Goal: Transaction & Acquisition: Book appointment/travel/reservation

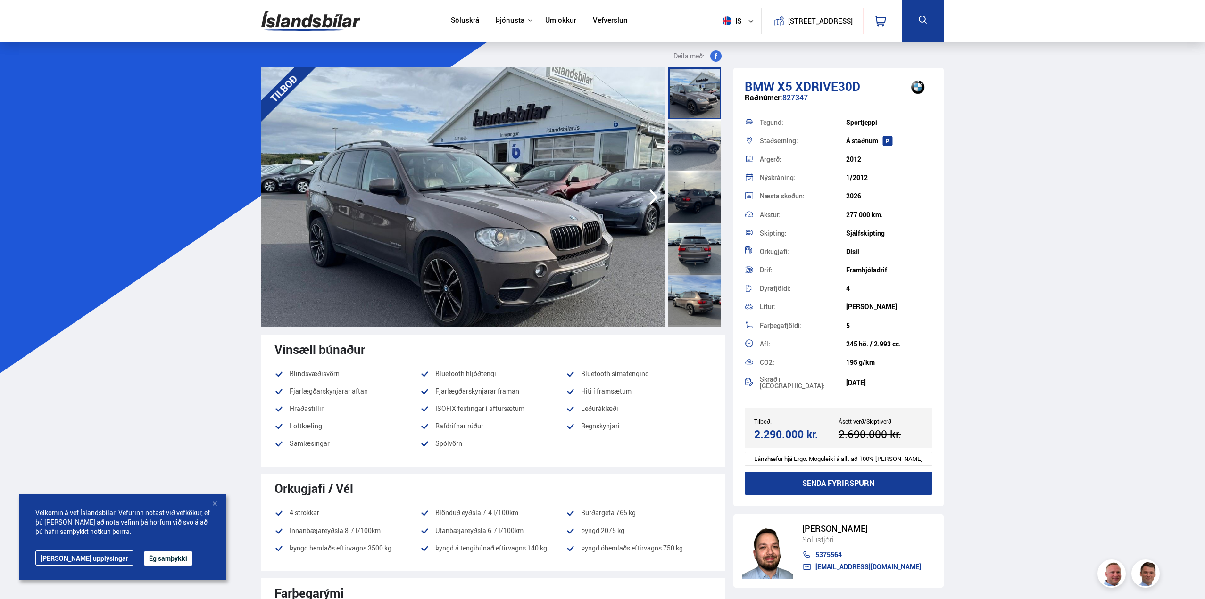
click at [652, 191] on icon "button" at bounding box center [653, 197] width 19 height 23
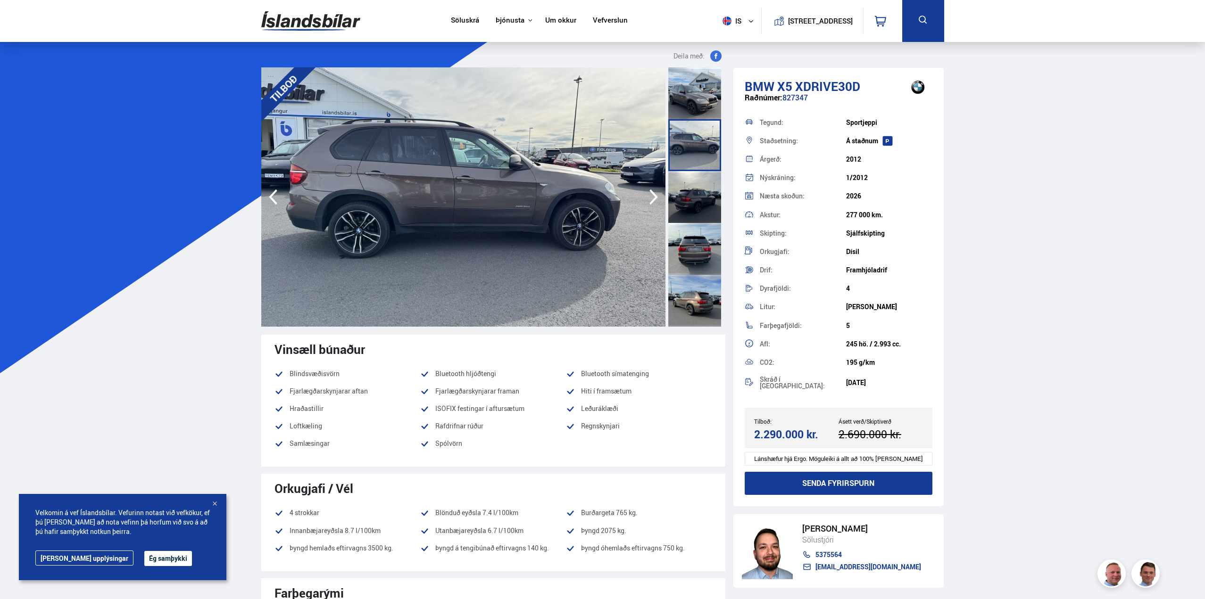
click at [652, 191] on icon "button" at bounding box center [653, 197] width 19 height 23
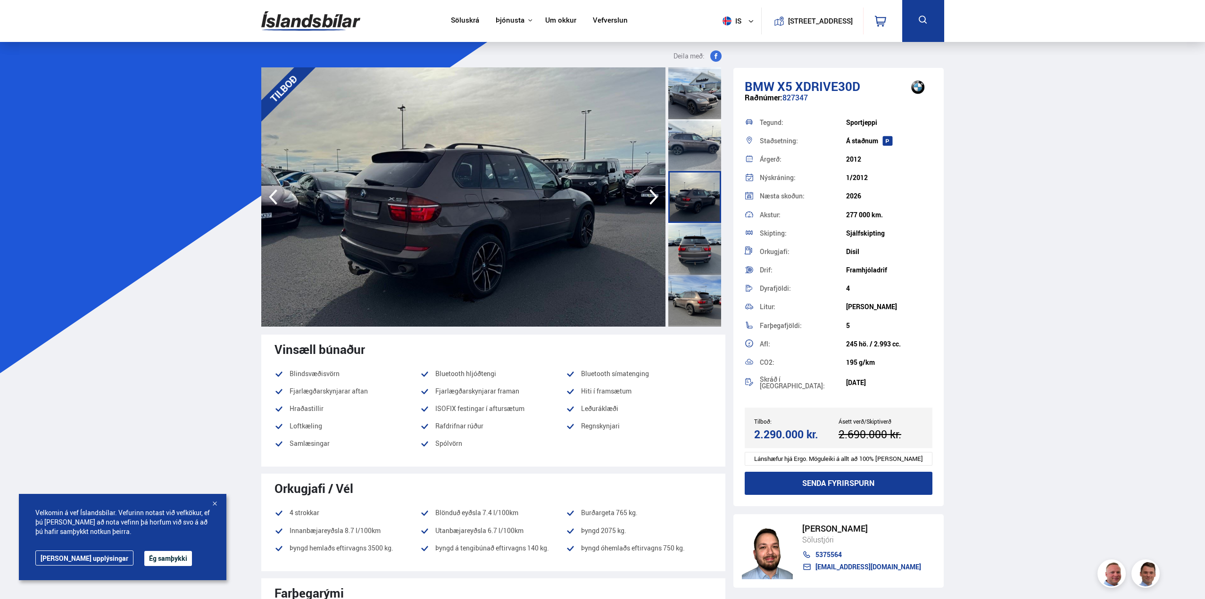
click at [652, 191] on icon "button" at bounding box center [653, 197] width 19 height 23
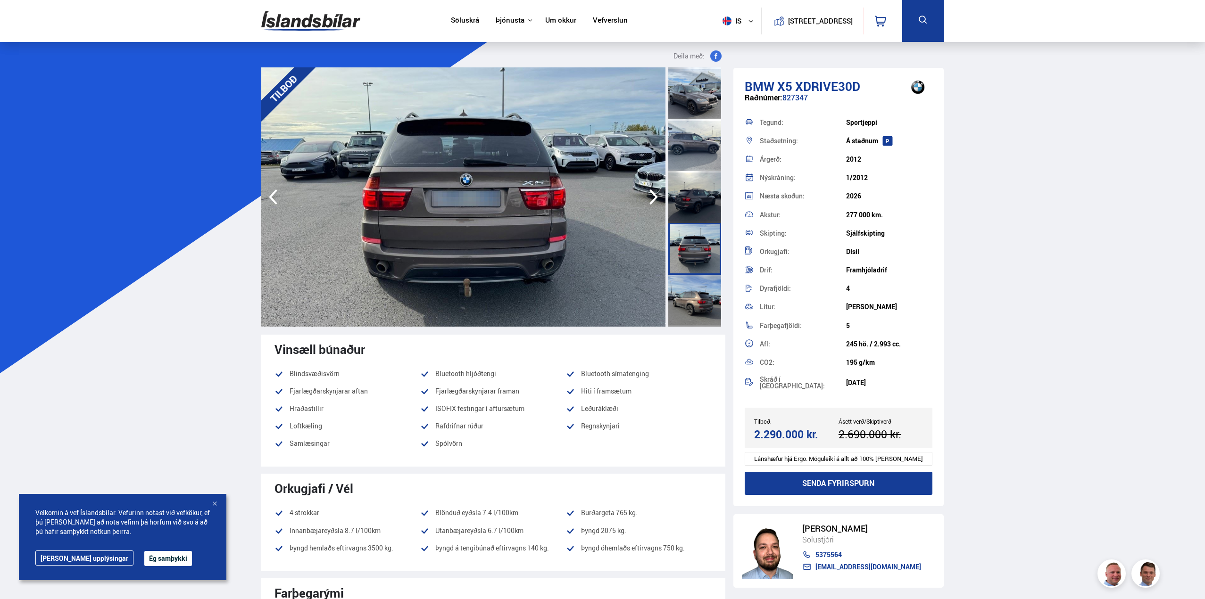
click at [652, 191] on icon "button" at bounding box center [653, 197] width 19 height 23
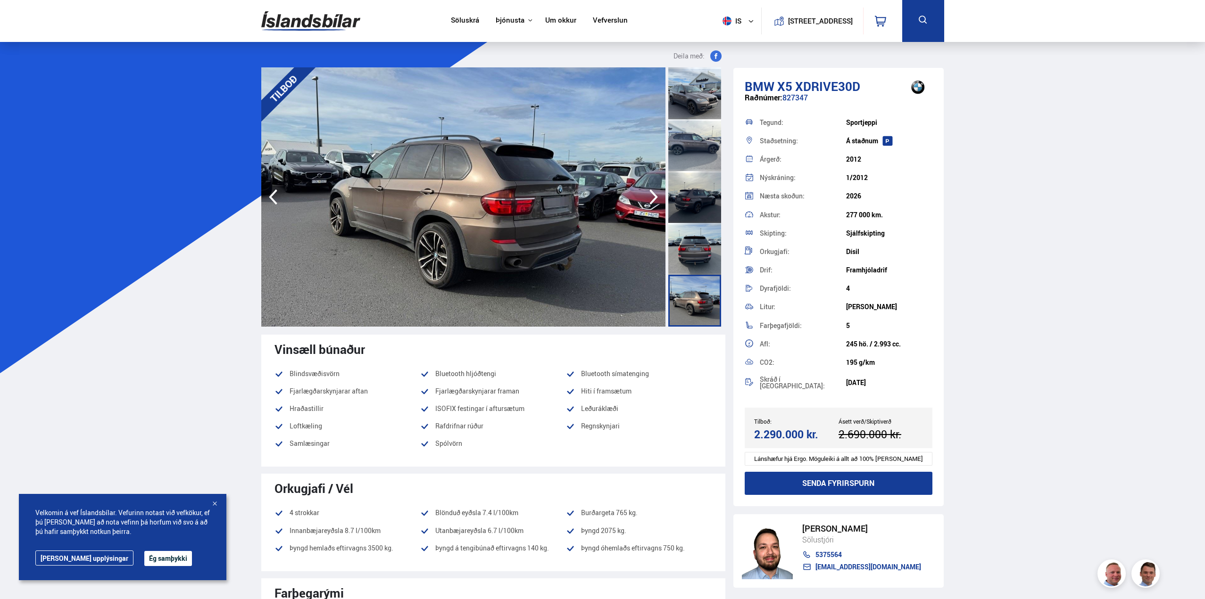
click at [652, 191] on icon "button" at bounding box center [653, 197] width 19 height 23
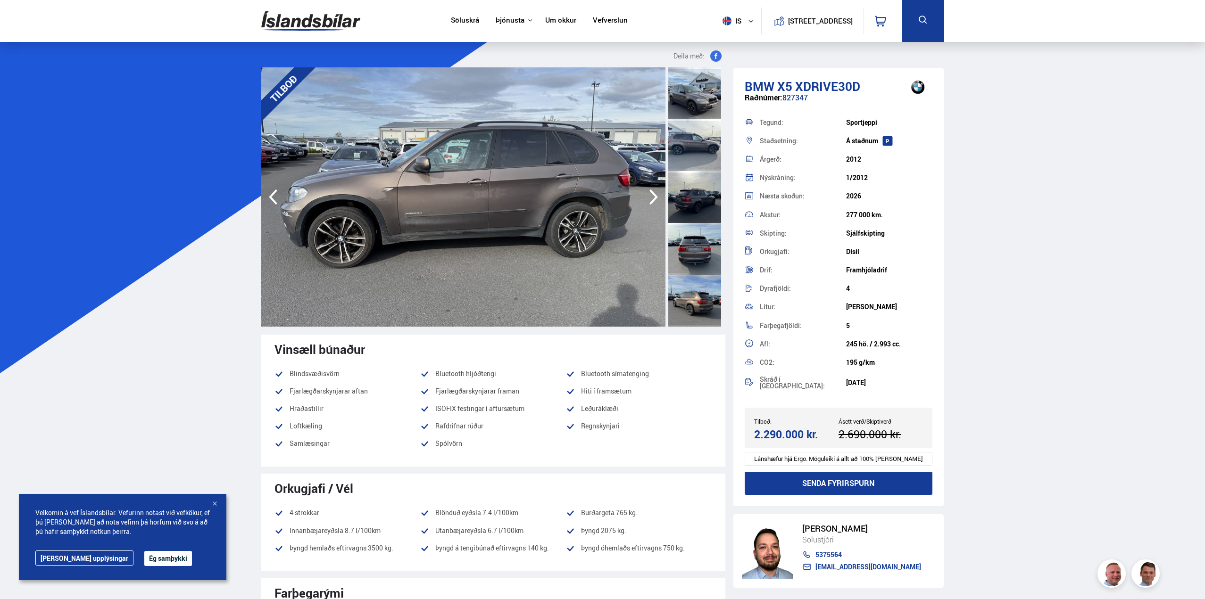
click at [652, 191] on icon "button" at bounding box center [653, 197] width 19 height 23
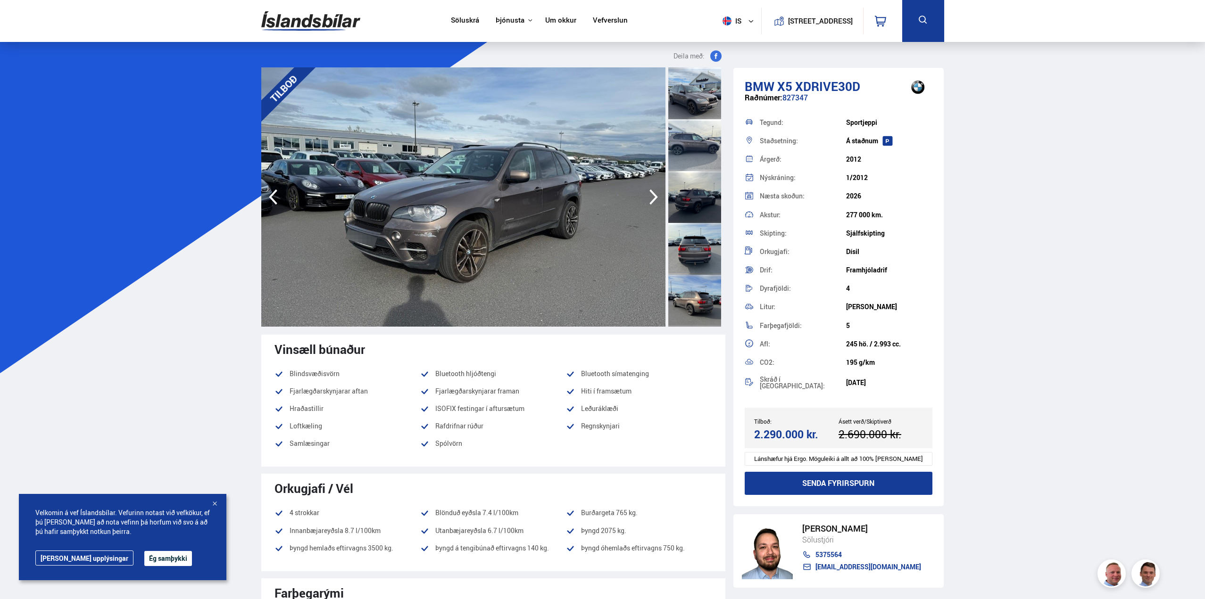
click at [652, 191] on icon "button" at bounding box center [653, 197] width 19 height 23
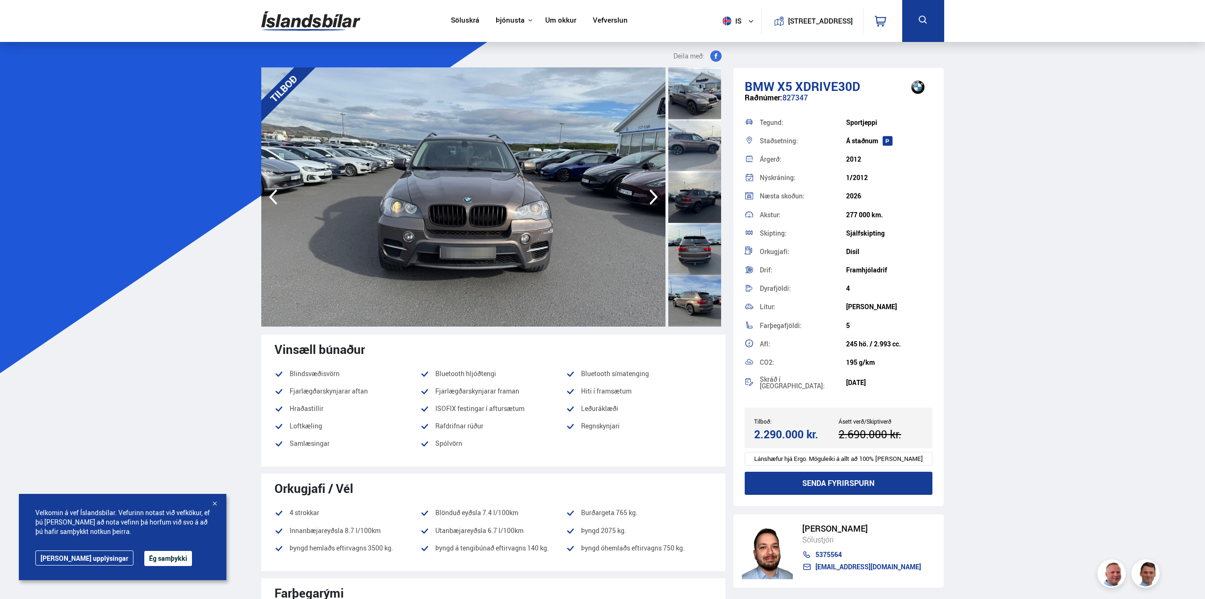
click at [652, 191] on icon "button" at bounding box center [653, 197] width 19 height 23
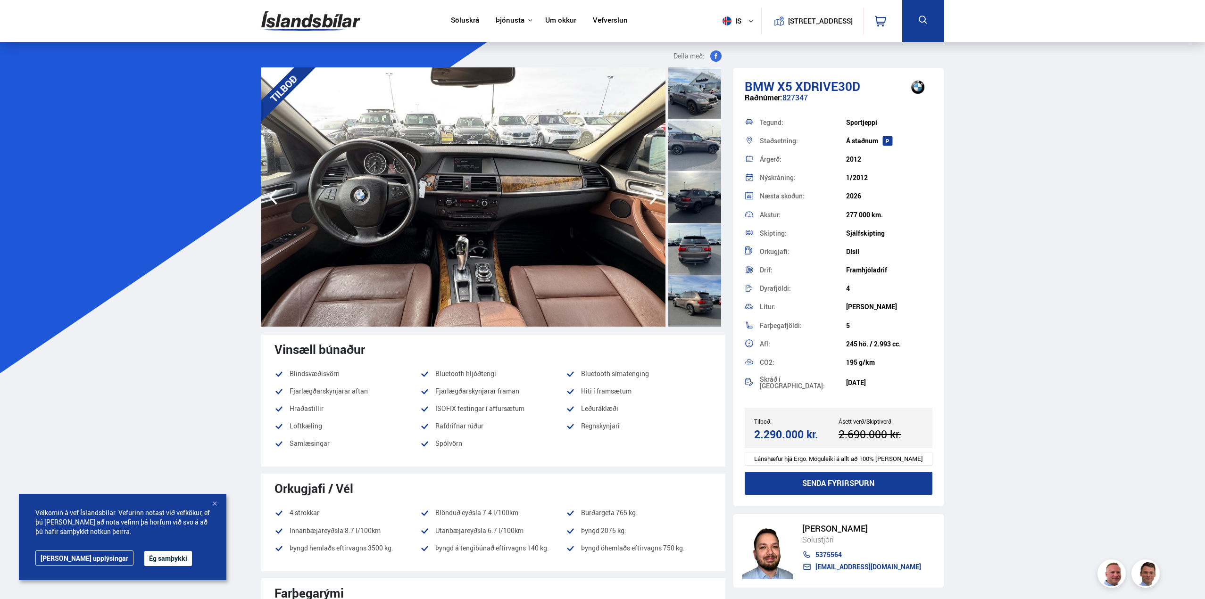
click at [652, 191] on icon "button" at bounding box center [653, 197] width 19 height 23
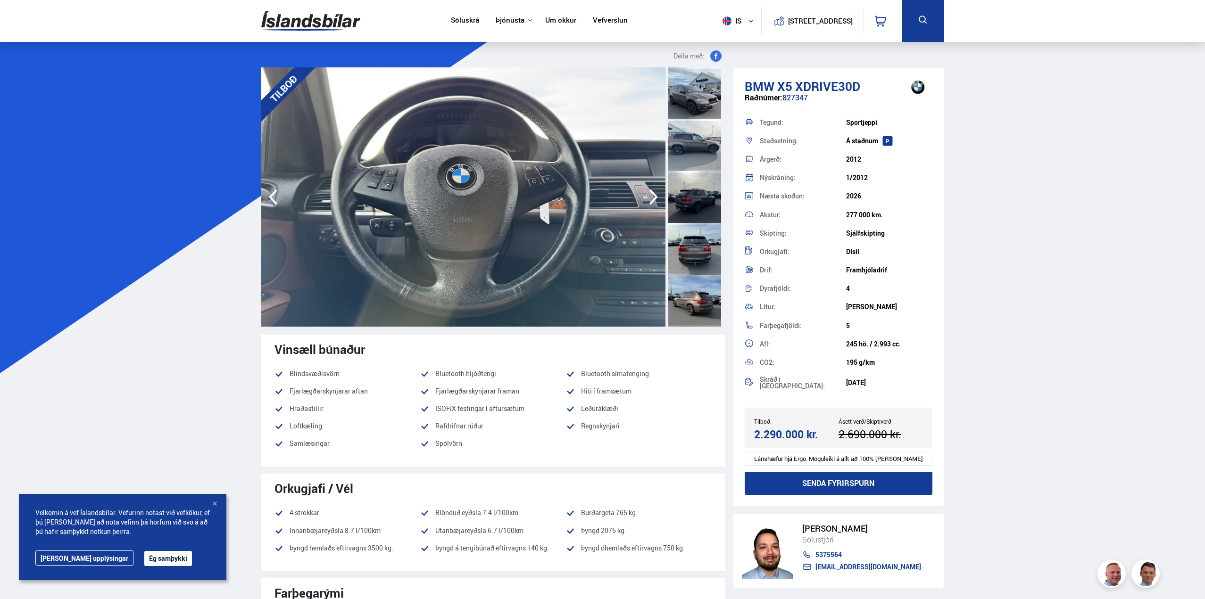
click at [652, 191] on icon "button" at bounding box center [653, 197] width 19 height 23
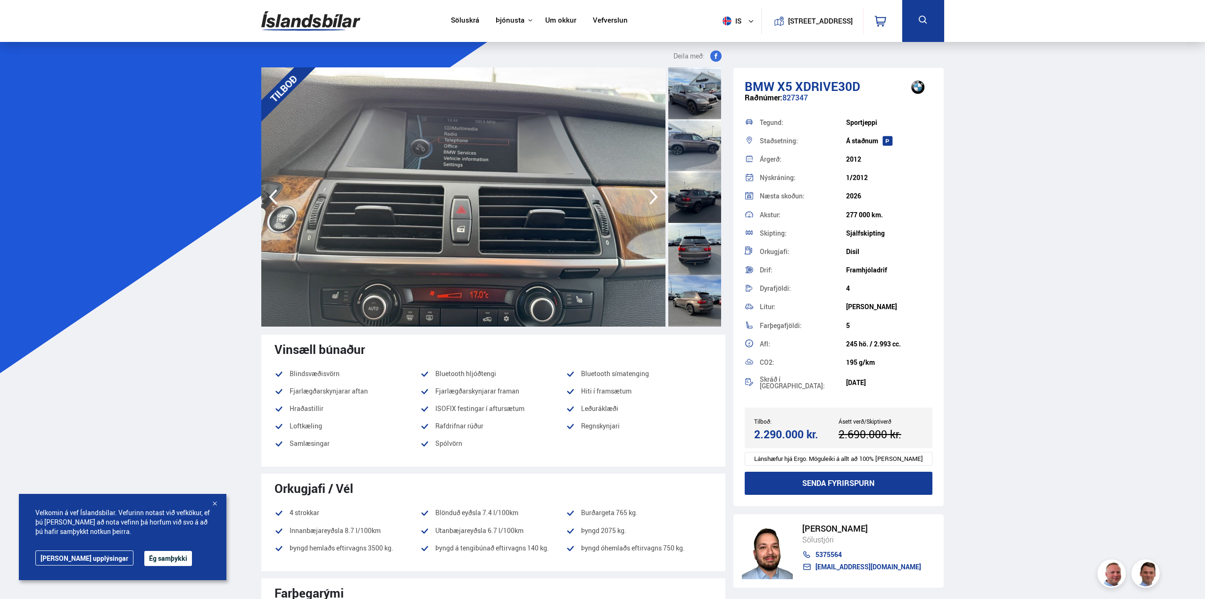
click at [652, 191] on icon "button" at bounding box center [653, 197] width 19 height 23
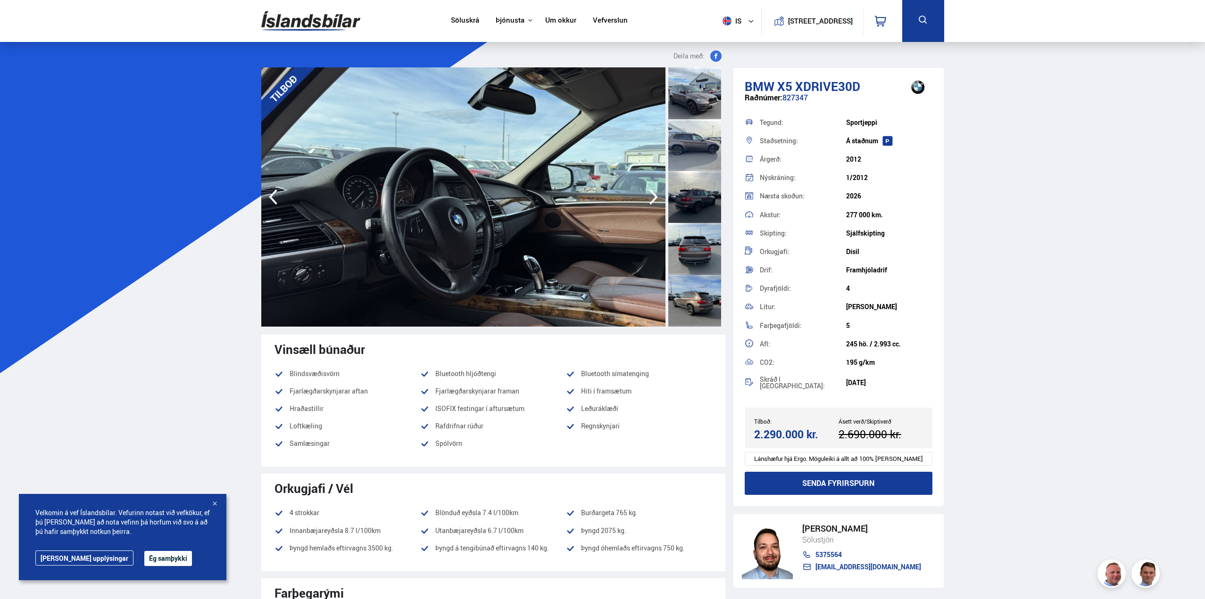
click at [651, 191] on icon "button" at bounding box center [653, 198] width 8 height 16
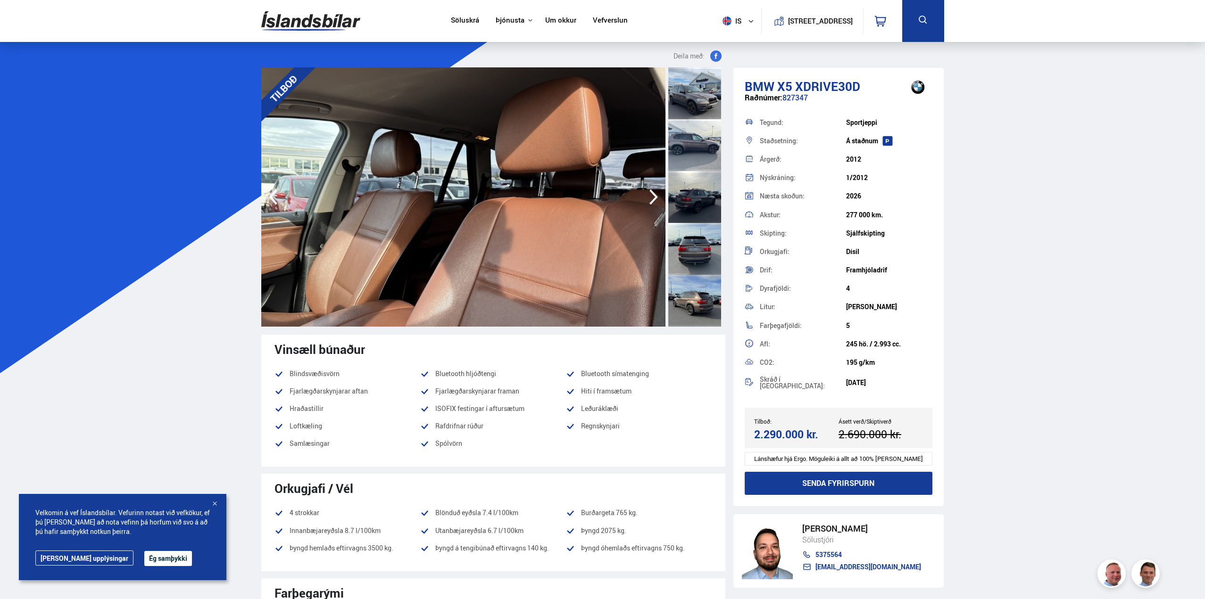
click at [651, 191] on icon "button" at bounding box center [653, 198] width 8 height 16
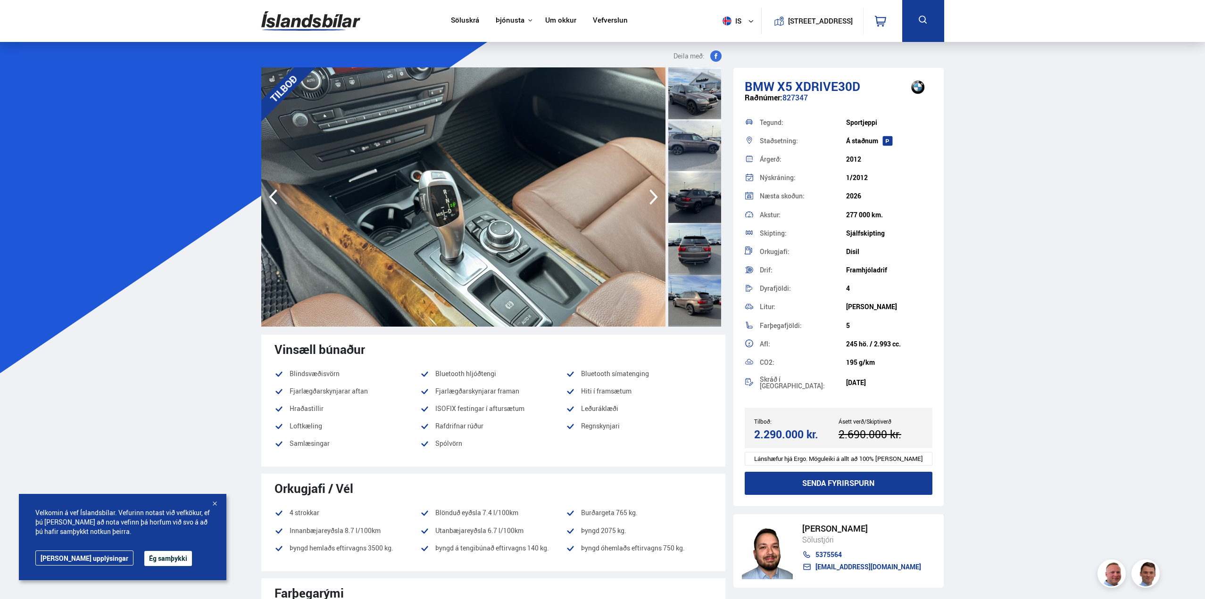
click at [651, 191] on icon "button" at bounding box center [653, 198] width 8 height 16
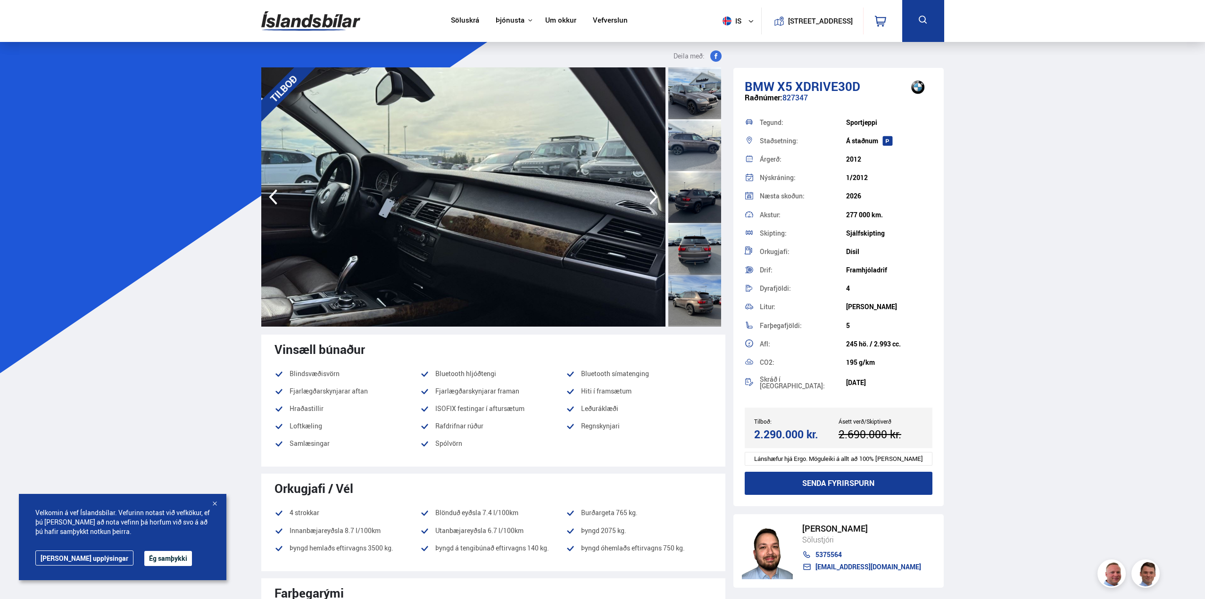
click at [651, 191] on icon "button" at bounding box center [653, 198] width 8 height 16
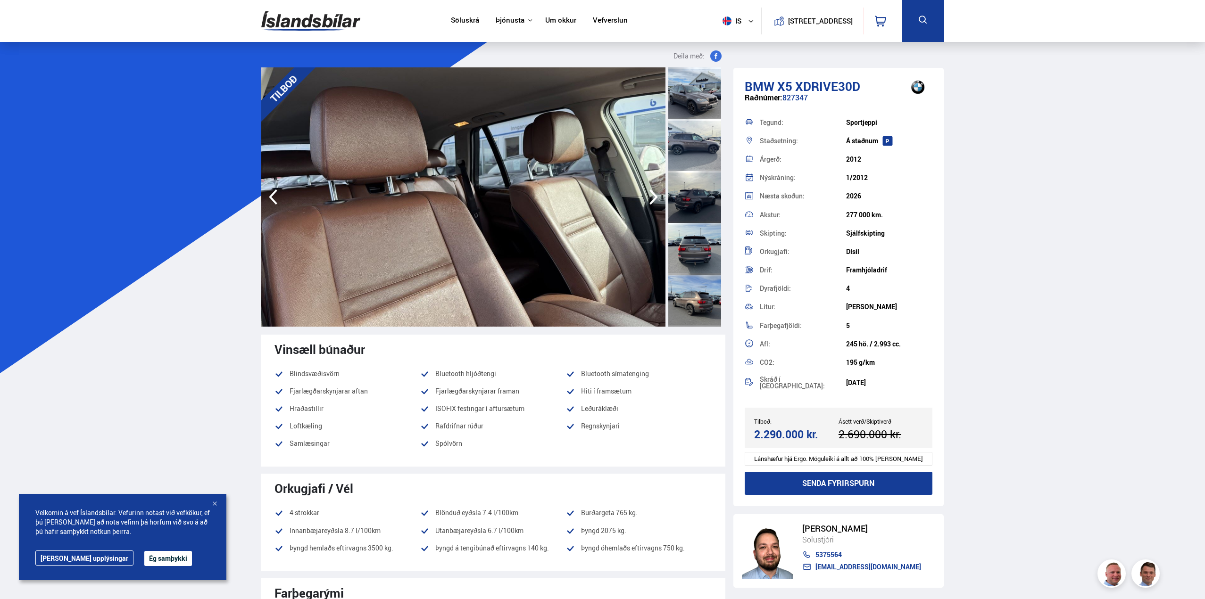
click at [651, 191] on icon "button" at bounding box center [653, 198] width 8 height 16
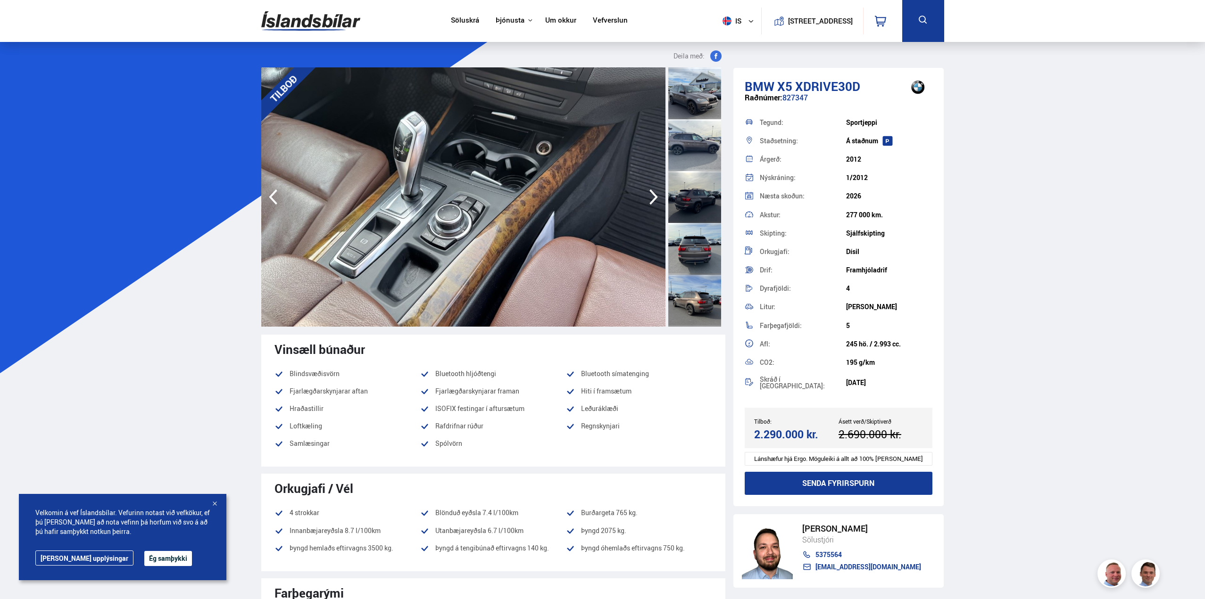
click at [651, 191] on icon "button" at bounding box center [653, 198] width 8 height 16
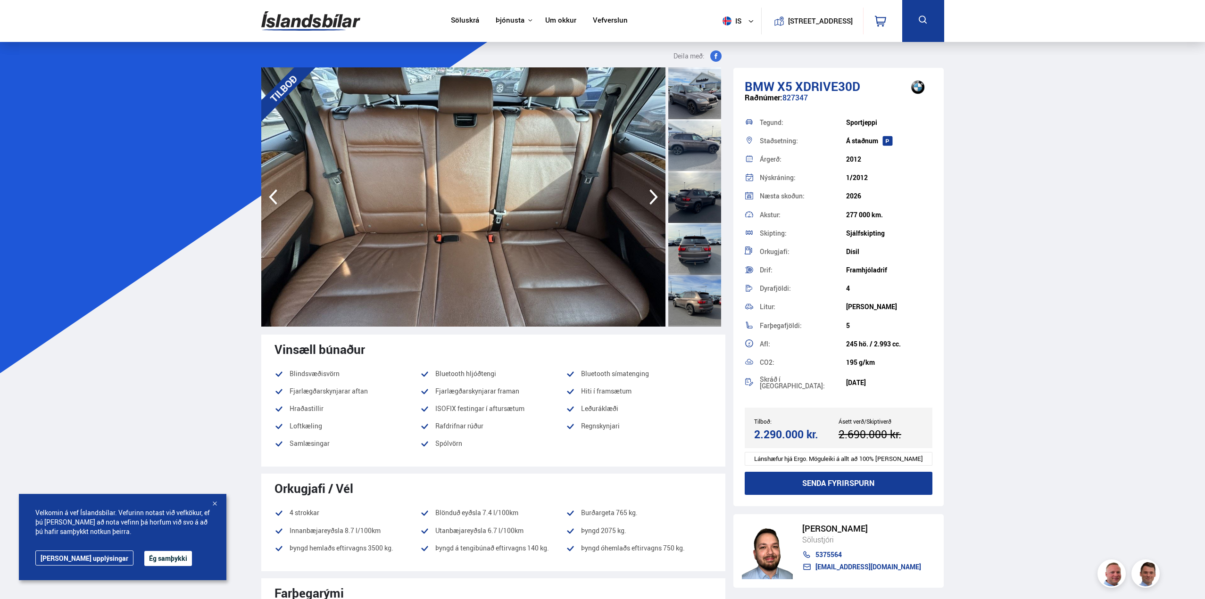
click at [651, 191] on icon "button" at bounding box center [653, 198] width 8 height 16
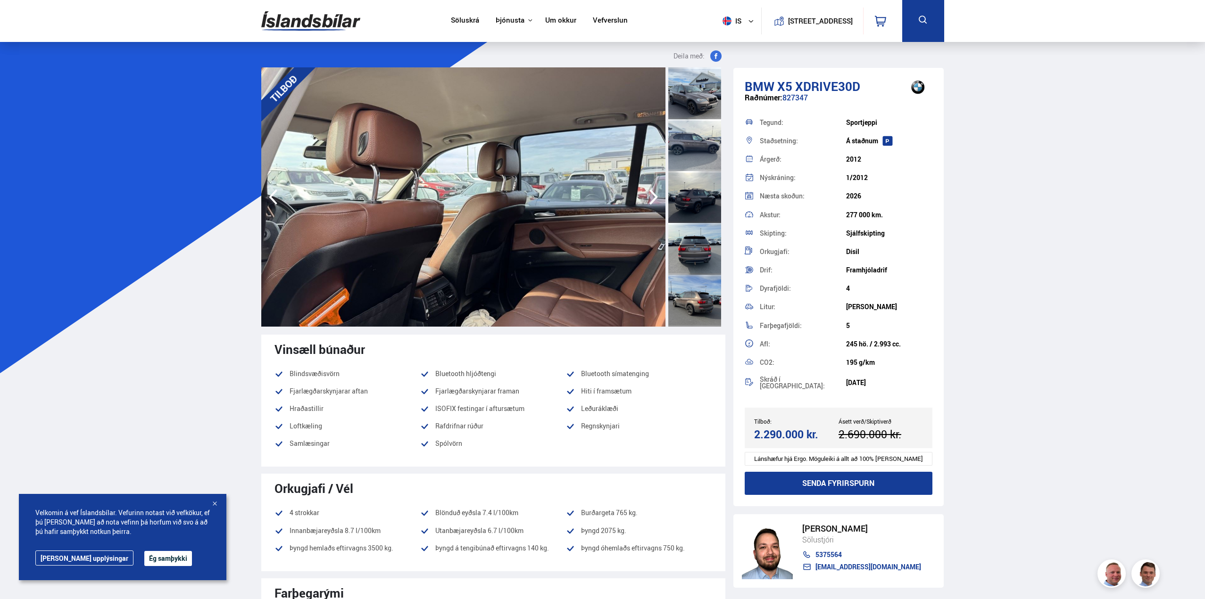
click at [651, 191] on icon "button" at bounding box center [653, 198] width 8 height 16
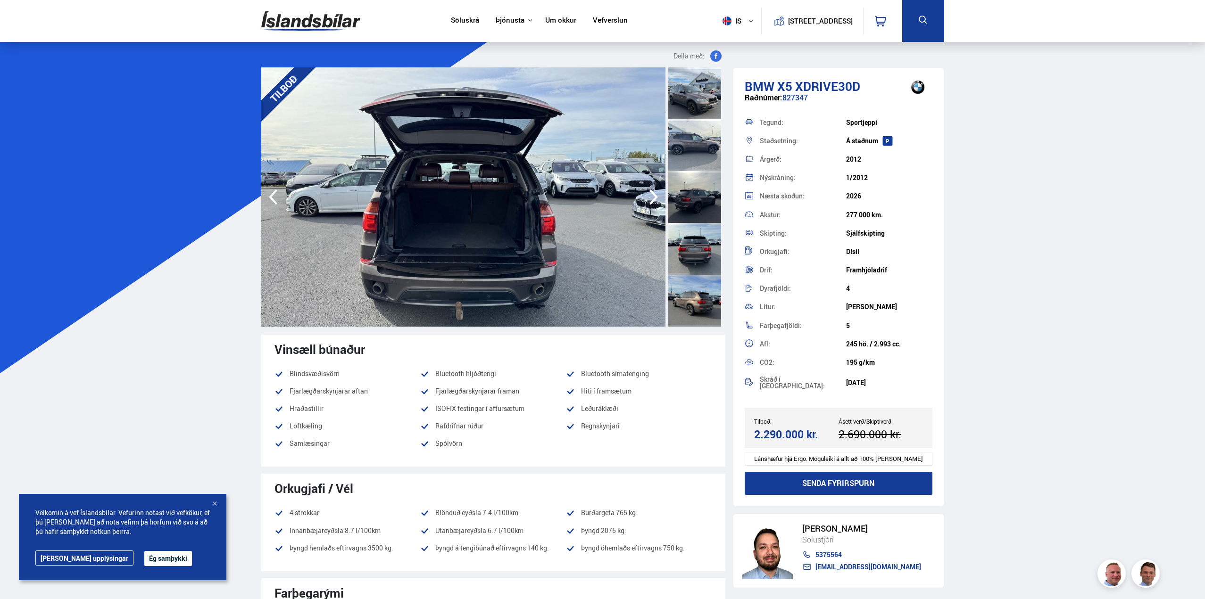
click at [651, 191] on icon "button" at bounding box center [653, 198] width 8 height 16
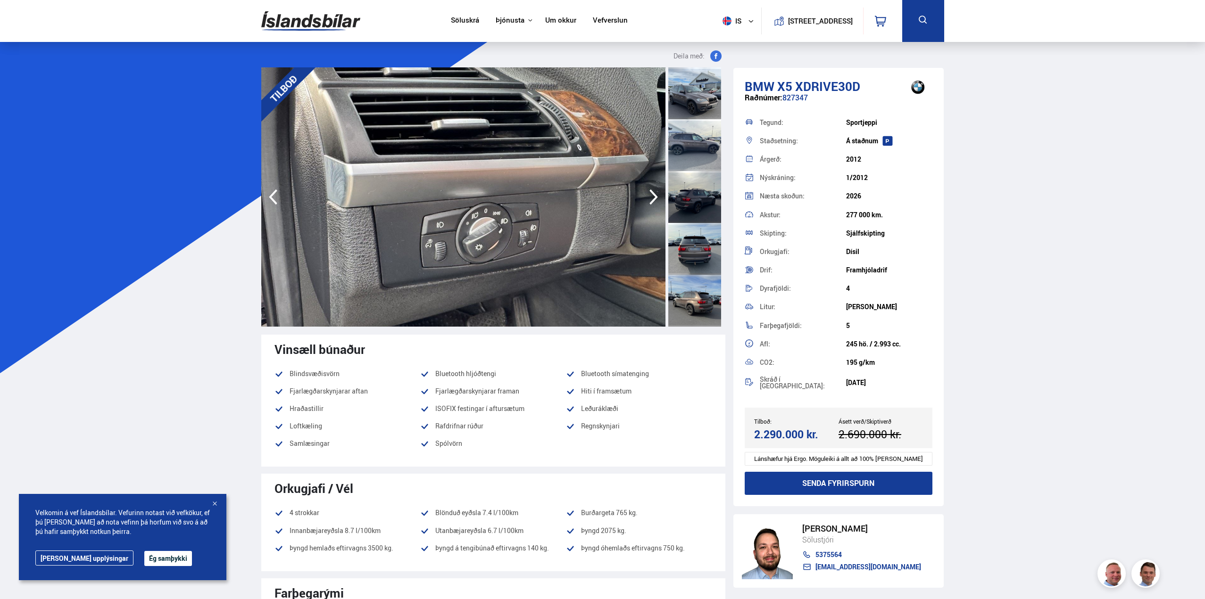
click at [651, 191] on icon "button" at bounding box center [653, 198] width 8 height 16
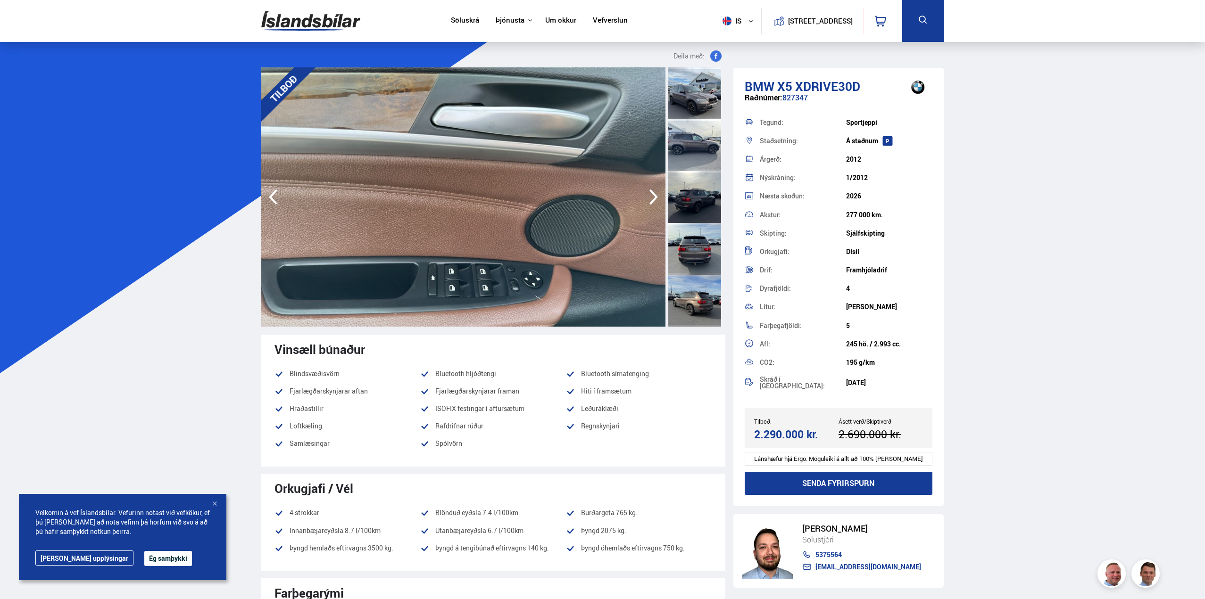
click at [651, 191] on icon "button" at bounding box center [653, 198] width 8 height 16
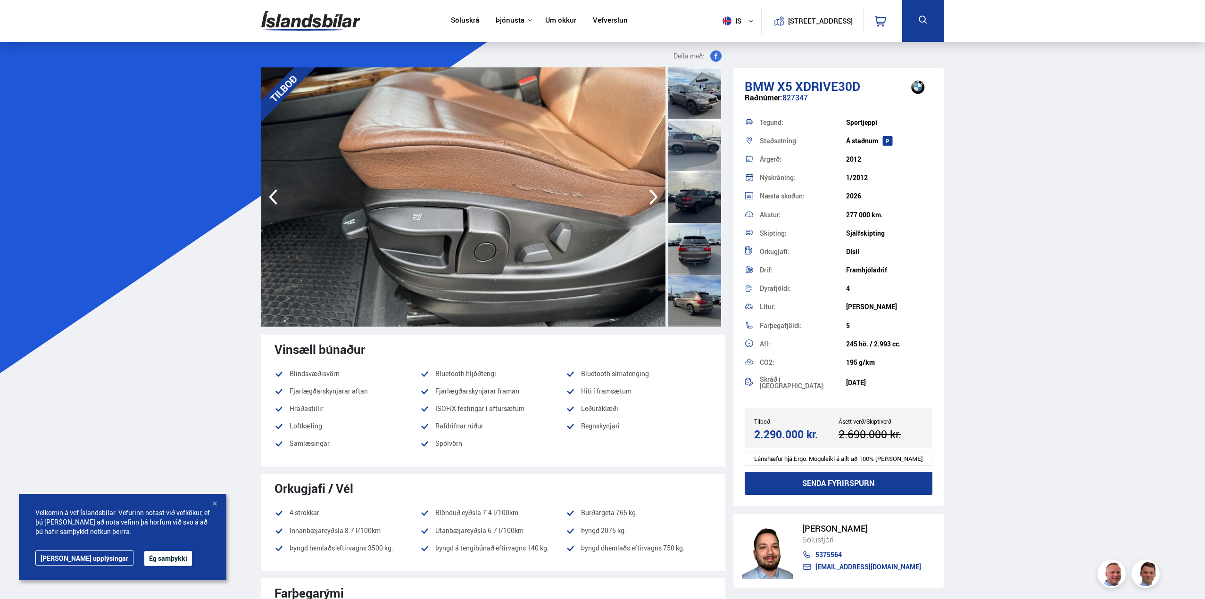
click at [651, 191] on icon "button" at bounding box center [653, 198] width 8 height 16
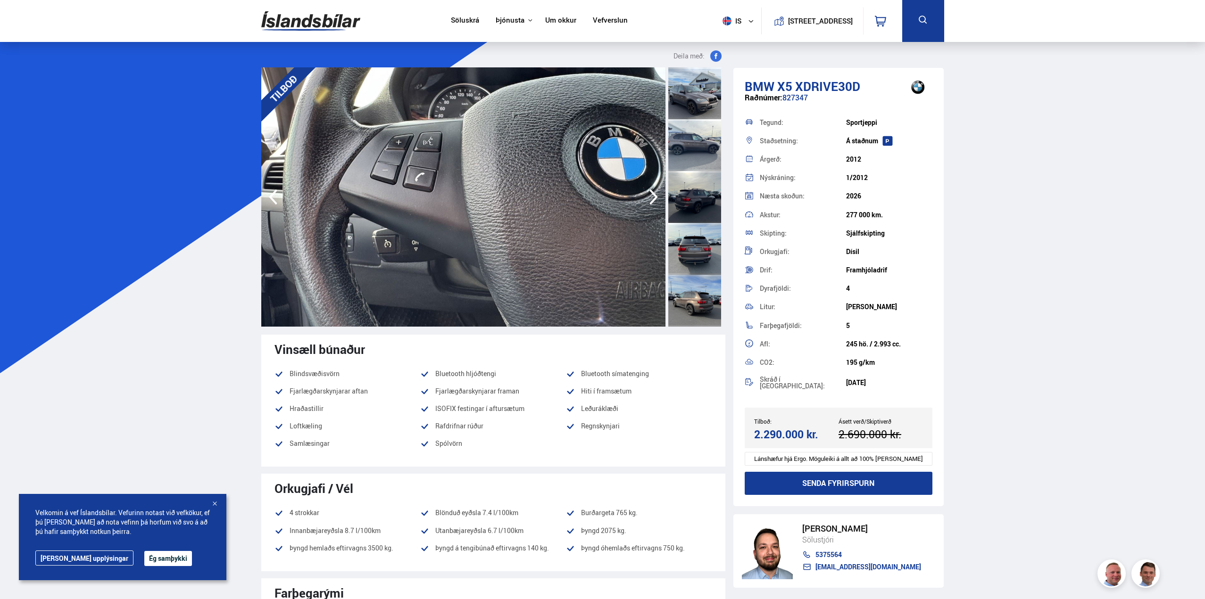
click at [651, 191] on icon "button" at bounding box center [653, 198] width 8 height 16
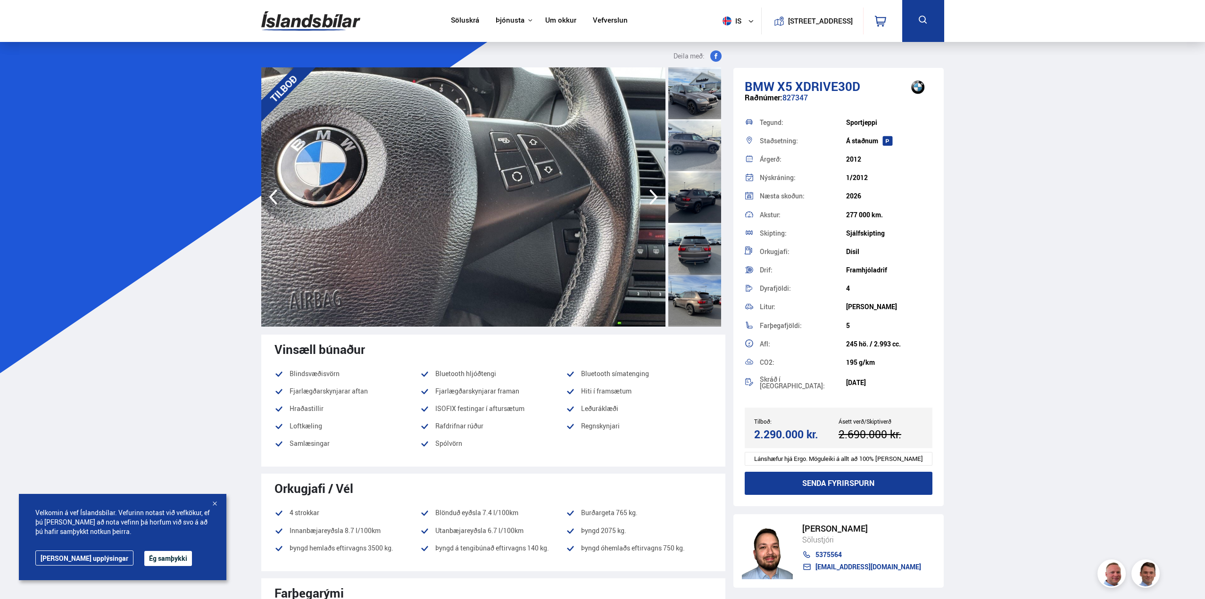
click at [651, 191] on icon "button" at bounding box center [653, 198] width 8 height 16
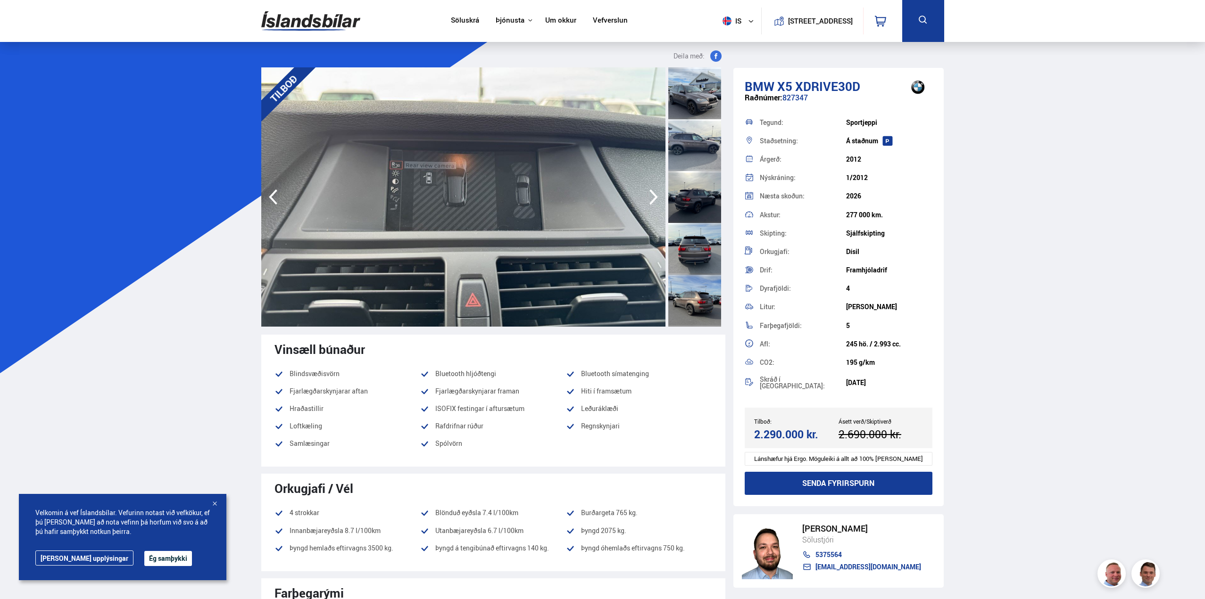
click at [651, 191] on icon "button" at bounding box center [653, 198] width 8 height 16
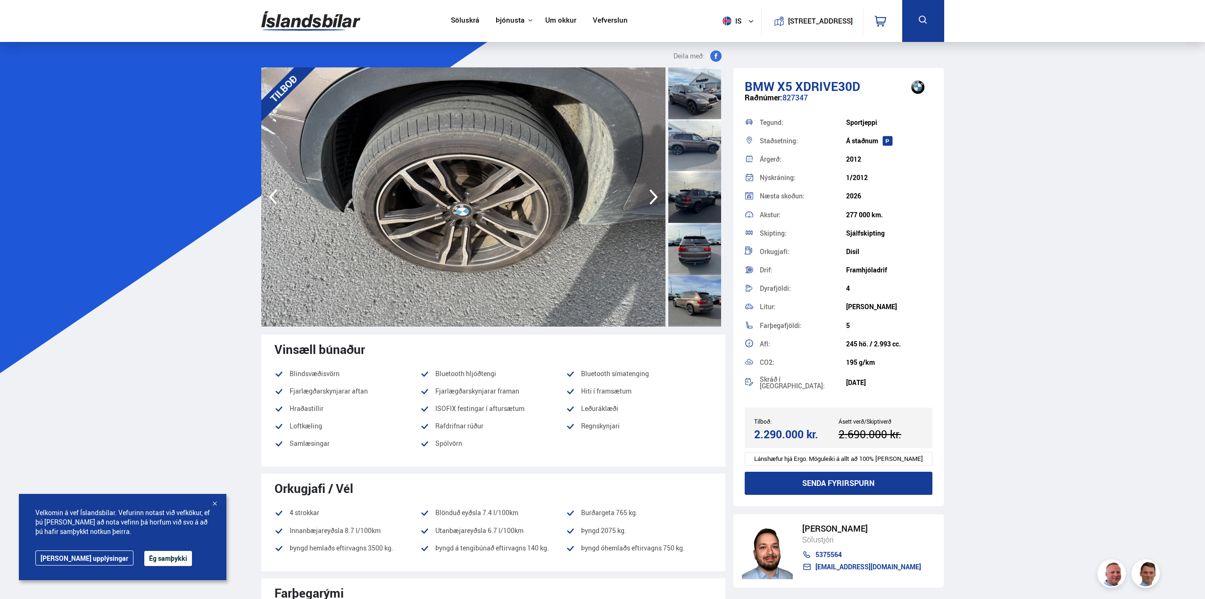
click at [651, 191] on icon "button" at bounding box center [653, 198] width 8 height 16
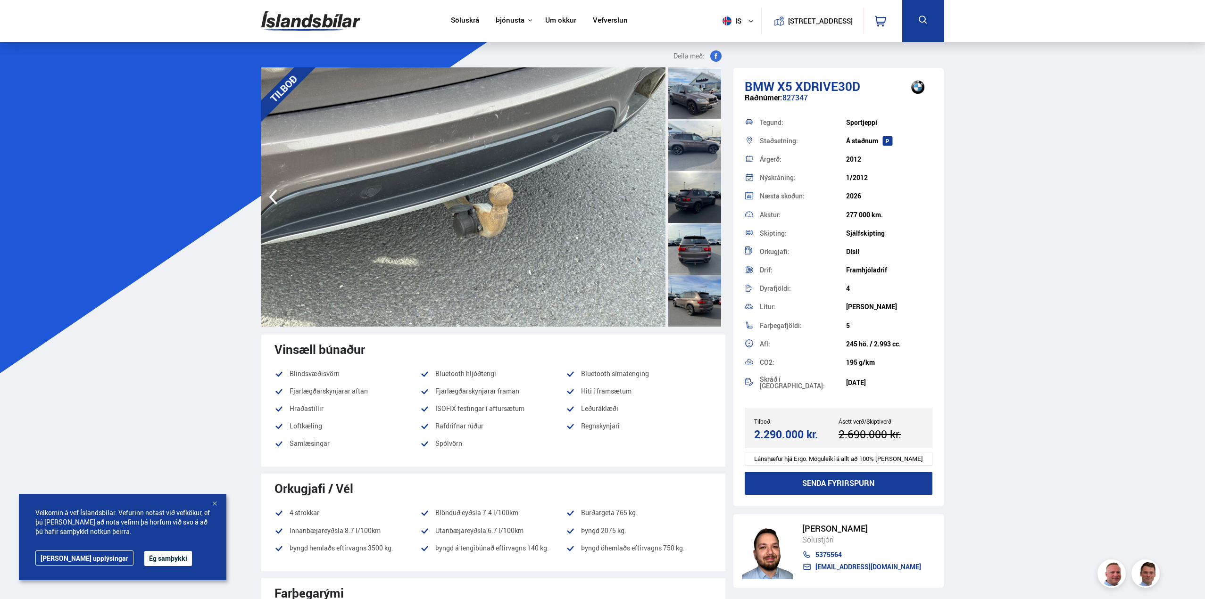
click at [651, 190] on img at bounding box center [463, 196] width 404 height 259
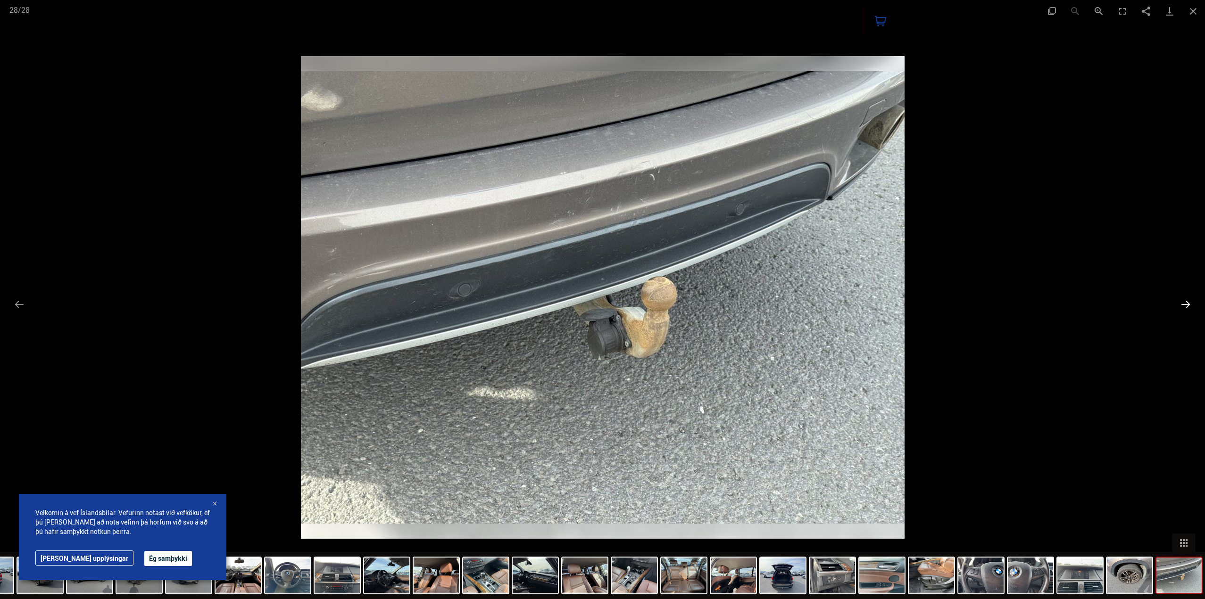
click at [1192, 309] on button "Next slide" at bounding box center [1186, 304] width 20 height 18
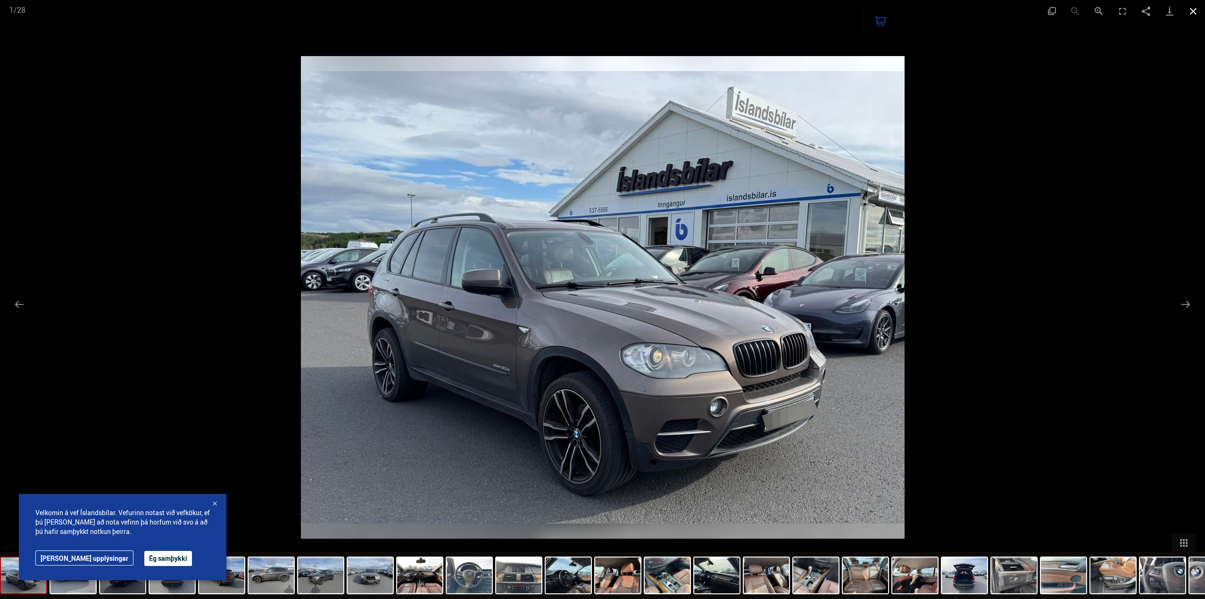
click at [1188, 10] on button "Close gallery" at bounding box center [1193, 11] width 24 height 22
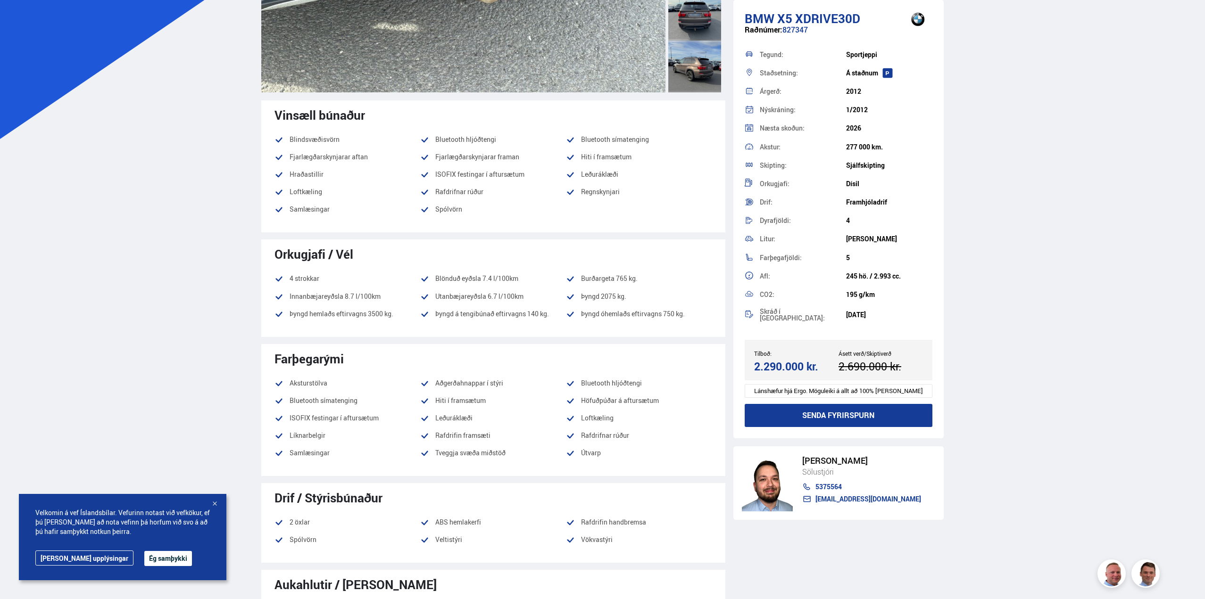
scroll to position [236, 0]
click at [144, 557] on button "Ég samþykki" at bounding box center [168, 558] width 48 height 15
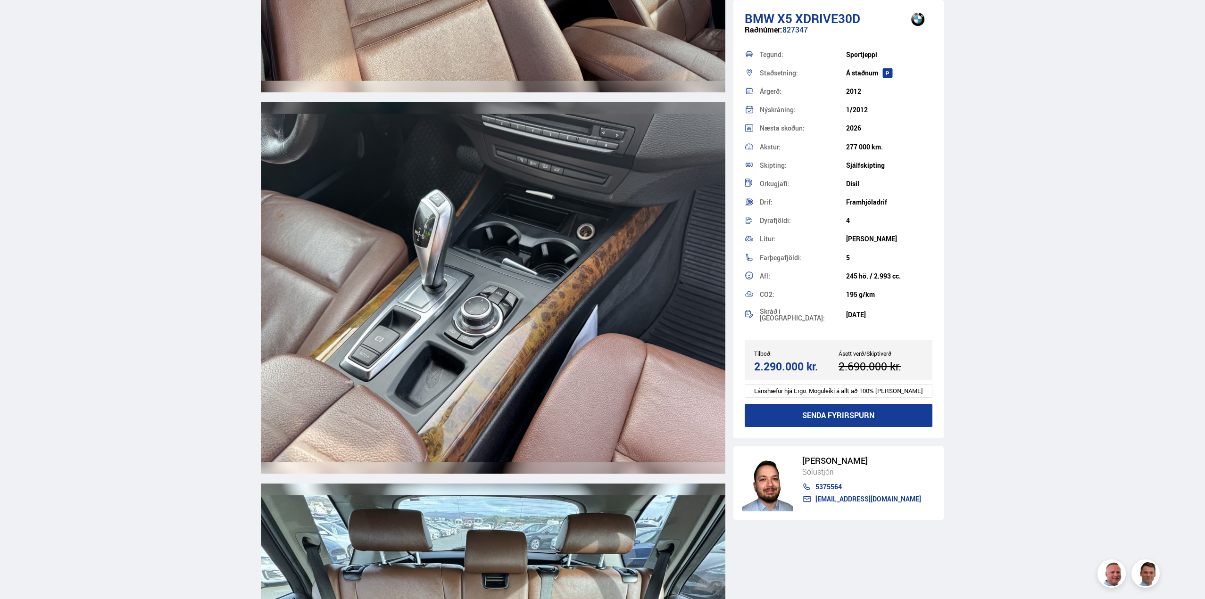
scroll to position [6979, 0]
